Goal: Task Accomplishment & Management: Manage account settings

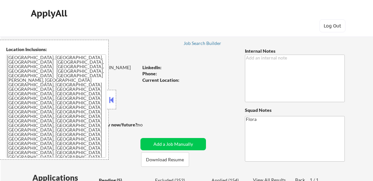
select select ""pending""
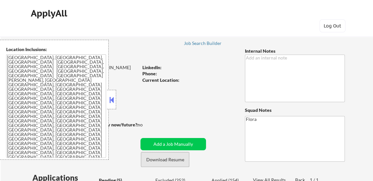
click at [172, 162] on button "Download Resume" at bounding box center [165, 160] width 48 height 15
click at [112, 103] on button at bounding box center [111, 100] width 7 height 10
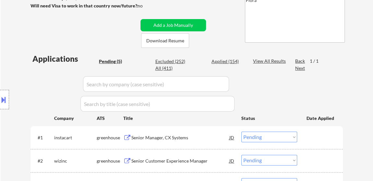
scroll to position [147, 0]
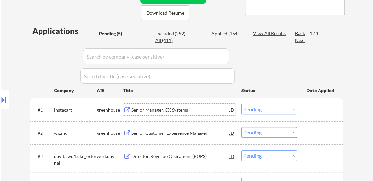
click at [168, 108] on div "Senior Manager, CX Systems" at bounding box center [180, 110] width 98 height 6
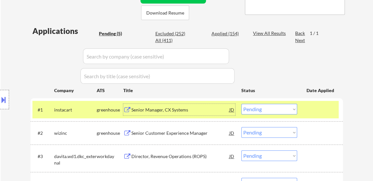
scroll to position [236, 0]
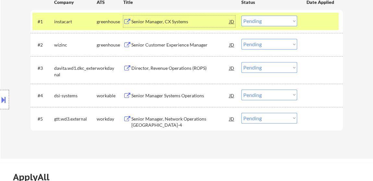
click at [176, 66] on div "Director, Revenue Operations (ROPS)" at bounding box center [180, 68] width 98 height 6
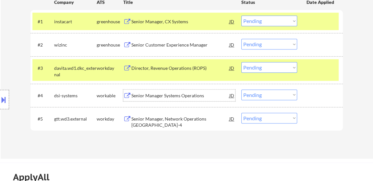
click at [178, 100] on div "Senior Manager Systems Operations" at bounding box center [180, 96] width 98 height 12
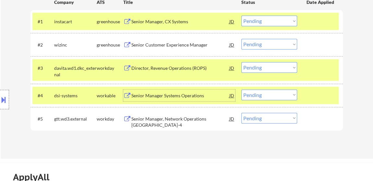
click at [283, 69] on select "Choose an option... Pending Applied Excluded (Questions) Excluded (Expired) Exc…" at bounding box center [269, 67] width 56 height 11
click at [241, 62] on select "Choose an option... Pending Applied Excluded (Questions) Excluded (Expired) Exc…" at bounding box center [269, 67] width 56 height 11
select select ""pending""
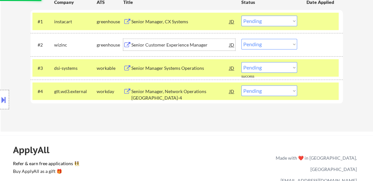
click at [179, 43] on div "Senior Customer Experience Manager" at bounding box center [180, 45] width 98 height 6
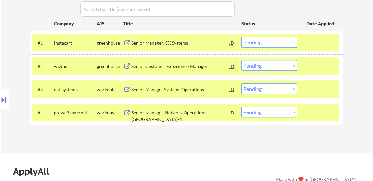
scroll to position [177, 0]
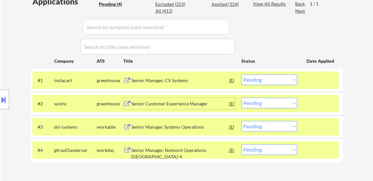
click at [269, 75] on select "Choose an option... Pending Applied Excluded (Questions) Excluded (Expired) Exc…" at bounding box center [269, 80] width 56 height 11
click at [241, 75] on select "Choose an option... Pending Applied Excluded (Questions) Excluded (Expired) Exc…" at bounding box center [269, 80] width 56 height 11
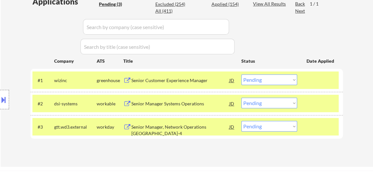
click at [262, 76] on select "Choose an option... Pending Applied Excluded (Questions) Excluded (Expired) Exc…" at bounding box center [269, 80] width 56 height 11
click at [317, 154] on div "Applications Pending (3) Excluded (254) Applied (154) All (411) View All Result…" at bounding box center [186, 75] width 312 height 159
click at [282, 82] on select "Choose an option... Pending Applied Excluded (Questions) Excluded (Expired) Exc…" at bounding box center [269, 80] width 56 height 11
click at [241, 75] on select "Choose an option... Pending Applied Excluded (Questions) Excluded (Expired) Exc…" at bounding box center [269, 80] width 56 height 11
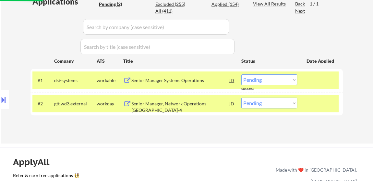
click at [279, 77] on select "Choose an option... Pending Applied Excluded (Questions) Excluded (Expired) Exc…" at bounding box center [269, 80] width 56 height 11
click at [241, 75] on select "Choose an option... Pending Applied Excluded (Questions) Excluded (Expired) Exc…" at bounding box center [269, 80] width 56 height 11
click at [268, 106] on div "Applications Pending (2) Excluded (255) Applied (154) All (411) View All Result…" at bounding box center [186, 63] width 312 height 135
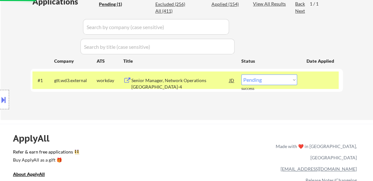
click at [280, 73] on div "#1 gtt.wd3.external workday Senior Manager, Network Operations MN-4 JD Choose a…" at bounding box center [185, 80] width 306 height 17
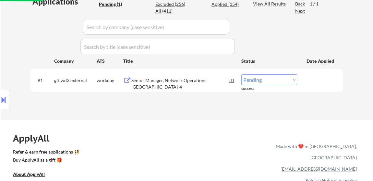
click at [281, 74] on div "#1 gtt.wd3.external workday Senior Manager, Network Operations MN-4 JD Choose a…" at bounding box center [185, 80] width 306 height 17
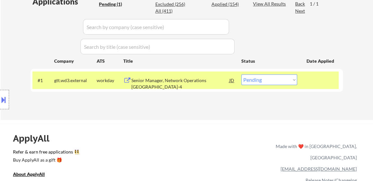
drag, startPoint x: 275, startPoint y: 79, endPoint x: 275, endPoint y: 83, distance: 3.9
click at [275, 79] on select "Choose an option... Pending Applied Excluded (Questions) Excluded (Expired) Exc…" at bounding box center [269, 80] width 56 height 11
select select ""excluded__bad_match_""
click at [241, 75] on select "Choose an option... Pending Applied Excluded (Questions) Excluded (Expired) Exc…" at bounding box center [269, 80] width 56 height 11
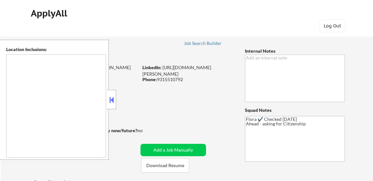
select select ""pending""
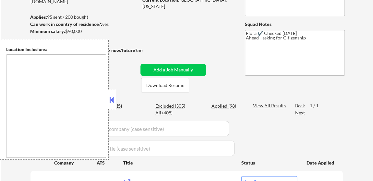
scroll to position [88, 0]
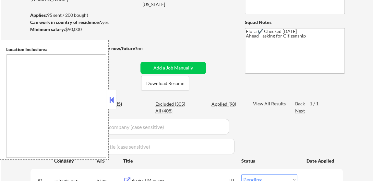
click at [109, 100] on button at bounding box center [111, 100] width 7 height 10
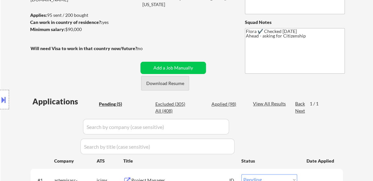
click at [158, 82] on button "Download Resume" at bounding box center [165, 83] width 48 height 15
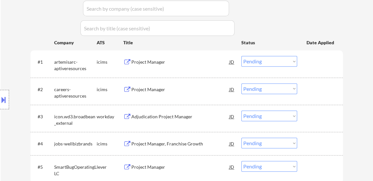
scroll to position [206, 0]
click at [164, 121] on div "Adjudication Project Manager" at bounding box center [180, 117] width 98 height 12
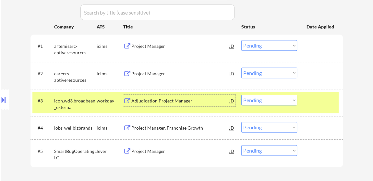
scroll to position [236, 0]
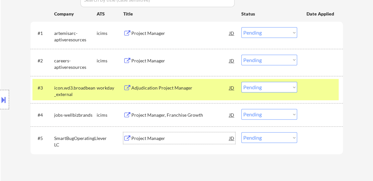
click at [142, 138] on div "Project Manager" at bounding box center [180, 138] width 98 height 6
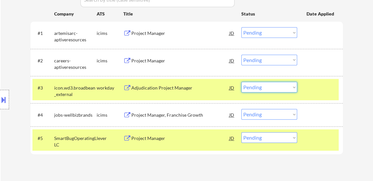
click at [258, 87] on select "Choose an option... Pending Applied Excluded (Questions) Excluded (Expired) Exc…" at bounding box center [269, 87] width 56 height 11
click at [241, 82] on select "Choose an option... Pending Applied Excluded (Questions) Excluded (Expired) Exc…" at bounding box center [269, 87] width 56 height 11
select select ""pending""
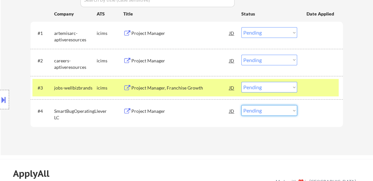
click at [262, 110] on select "Choose an option... Pending Applied Excluded (Questions) Excluded (Expired) Exc…" at bounding box center [269, 110] width 56 height 11
select select ""excluded__expired_""
click at [241, 105] on select "Choose an option... Pending Applied Excluded (Questions) Excluded (Expired) Exc…" at bounding box center [269, 110] width 56 height 11
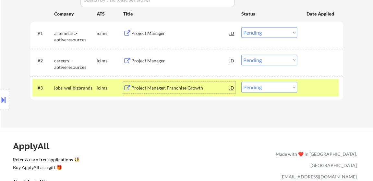
click at [155, 88] on div "Project Manager, Franchise Growth" at bounding box center [180, 88] width 98 height 6
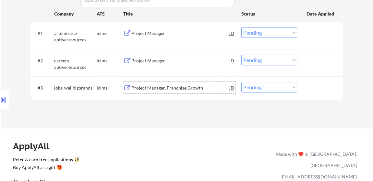
click at [258, 83] on select "Choose an option... Pending Applied Excluded (Questions) Excluded (Expired) Exc…" at bounding box center [269, 87] width 56 height 11
select select ""excluded__salary_""
click at [241, 82] on select "Choose an option... Pending Applied Excluded (Questions) Excluded (Expired) Exc…" at bounding box center [269, 87] width 56 height 11
click at [151, 30] on div "Project Manager" at bounding box center [180, 33] width 98 height 6
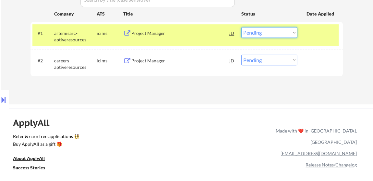
click at [285, 31] on select "Choose an option... Pending Applied Excluded (Questions) Excluded (Expired) Exc…" at bounding box center [269, 32] width 56 height 11
select select ""excluded__expired_""
click at [241, 27] on select "Choose an option... Pending Applied Excluded (Questions) Excluded (Expired) Exc…" at bounding box center [269, 32] width 56 height 11
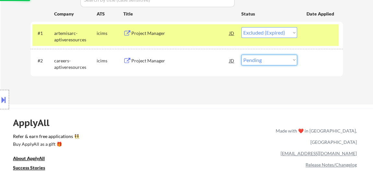
drag, startPoint x: 278, startPoint y: 61, endPoint x: 275, endPoint y: 65, distance: 4.6
click at [278, 62] on select "Choose an option... Pending Applied Excluded (Questions) Excluded (Expired) Exc…" at bounding box center [269, 60] width 56 height 11
select select ""excluded__expired_""
click at [241, 55] on select "Choose an option... Pending Applied Excluded (Questions) Excluded (Expired) Exc…" at bounding box center [269, 60] width 56 height 11
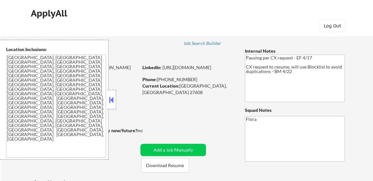
select select ""pending""
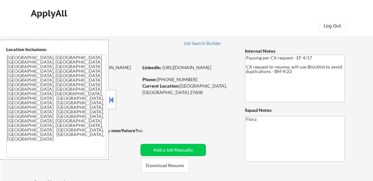
select select ""pending""
click at [109, 102] on button at bounding box center [111, 100] width 7 height 10
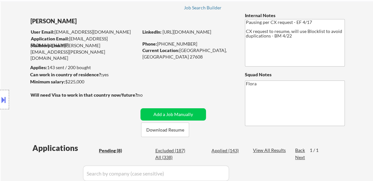
scroll to position [59, 0]
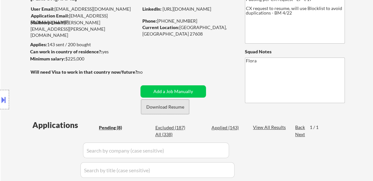
click at [180, 107] on button "Download Resume" at bounding box center [165, 107] width 48 height 15
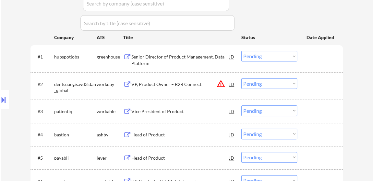
scroll to position [177, 0]
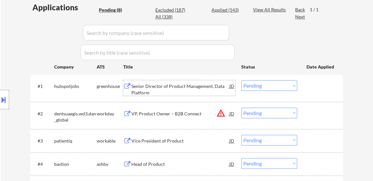
click at [175, 83] on div "Senior Director of Product Management, Data Platform" at bounding box center [180, 89] width 98 height 13
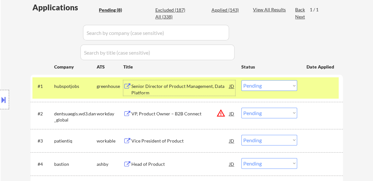
click at [174, 141] on div "Vice President of Product" at bounding box center [180, 141] width 98 height 6
